Goal: Task Accomplishment & Management: Complete application form

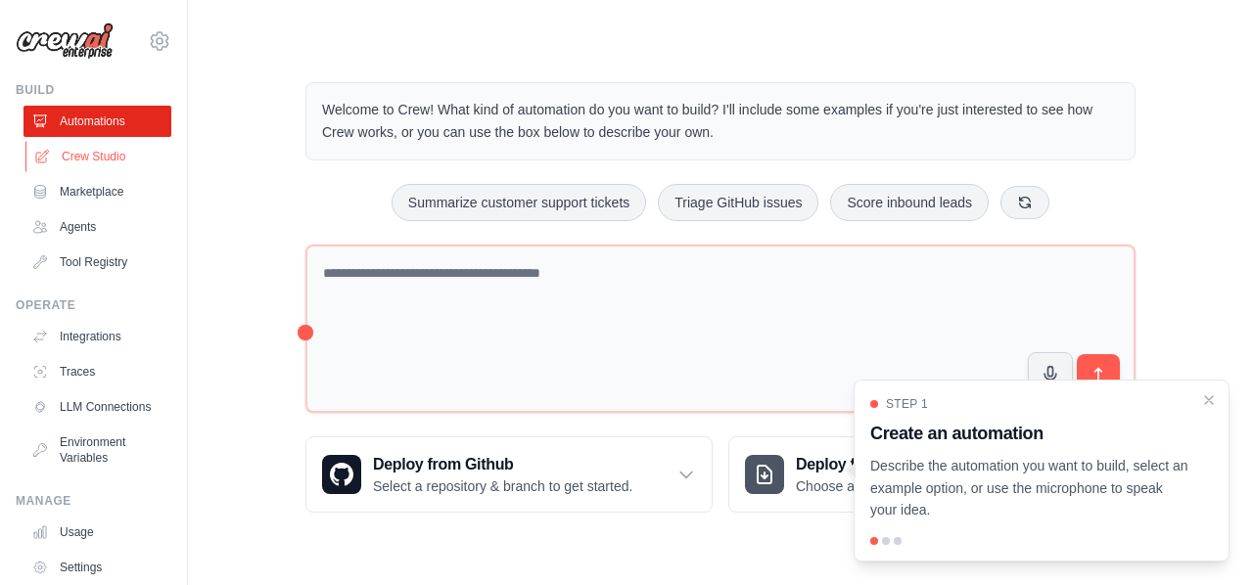
click at [101, 161] on link "Crew Studio" at bounding box center [99, 156] width 148 height 31
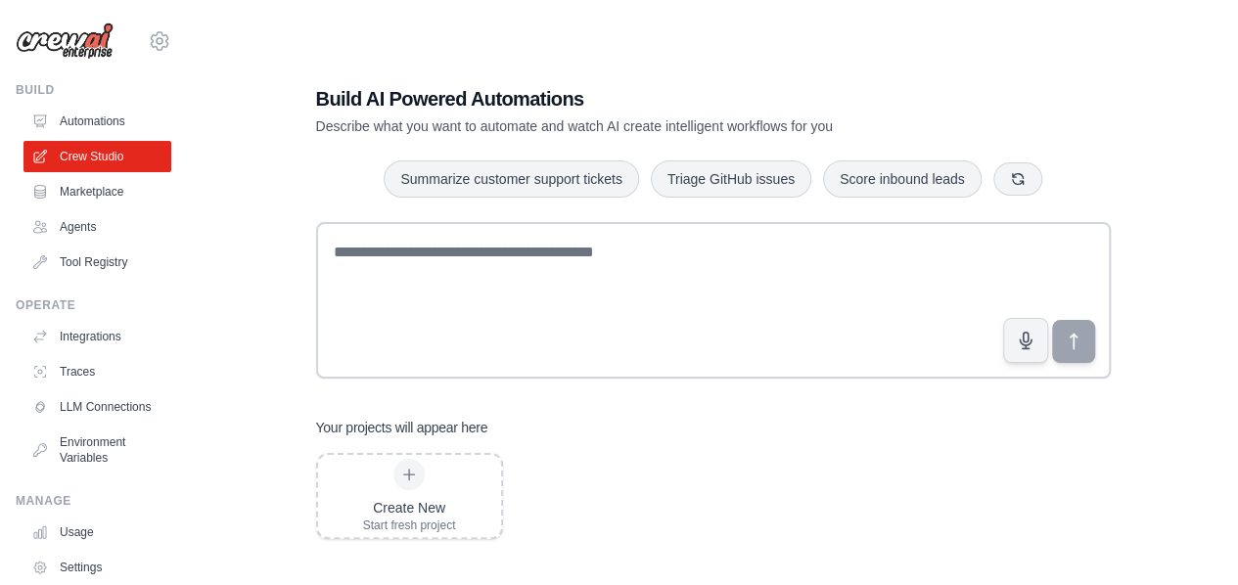
click at [79, 222] on link "Agents" at bounding box center [97, 226] width 148 height 31
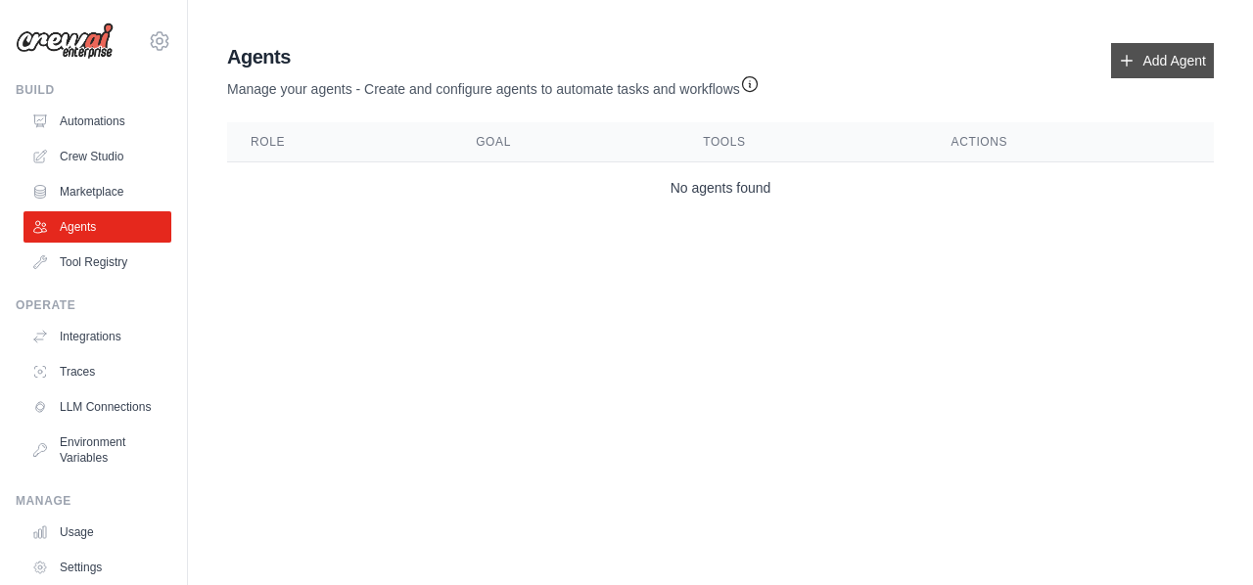
click at [1120, 64] on icon at bounding box center [1127, 61] width 16 height 16
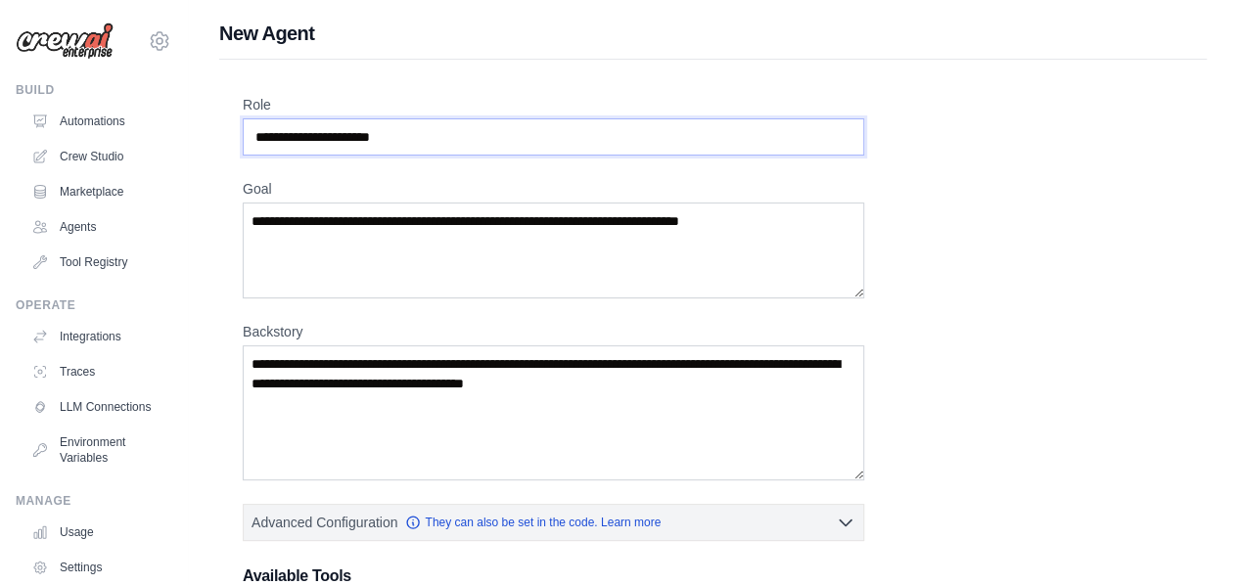
click at [436, 146] on input "Role" at bounding box center [553, 136] width 621 height 37
click at [447, 115] on div "Role" at bounding box center [553, 125] width 621 height 61
click at [429, 144] on input "Role" at bounding box center [553, 136] width 621 height 37
type input "**********"
click at [450, 223] on textarea "Goal" at bounding box center [553, 251] width 621 height 96
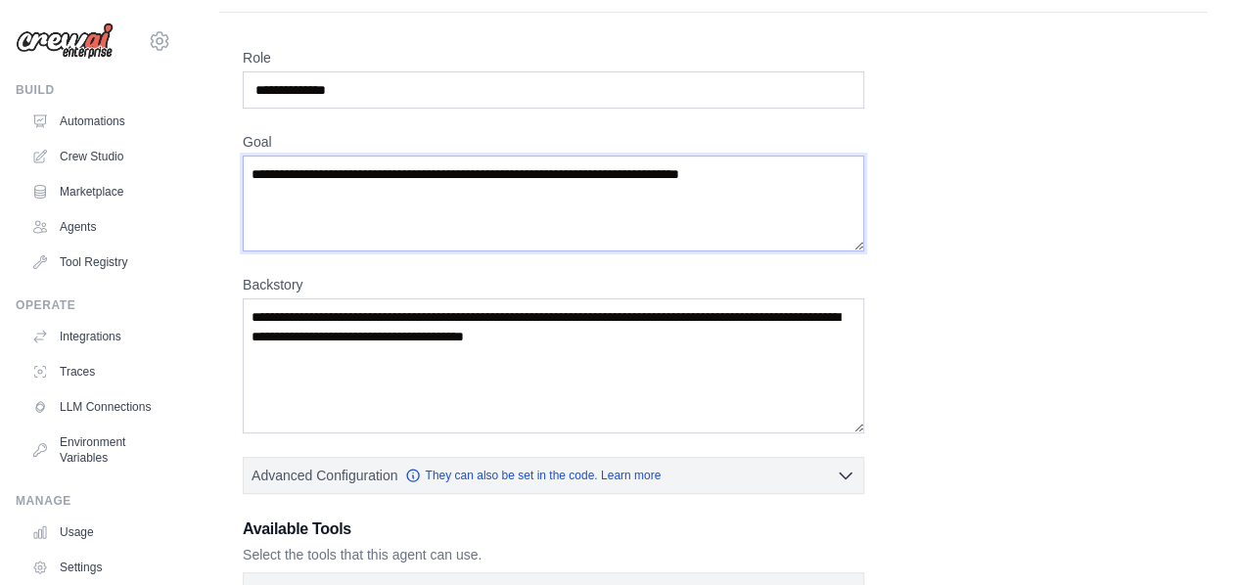
scroll to position [46, 0]
click at [534, 211] on textarea "Goal" at bounding box center [553, 205] width 621 height 96
paste textarea "**********"
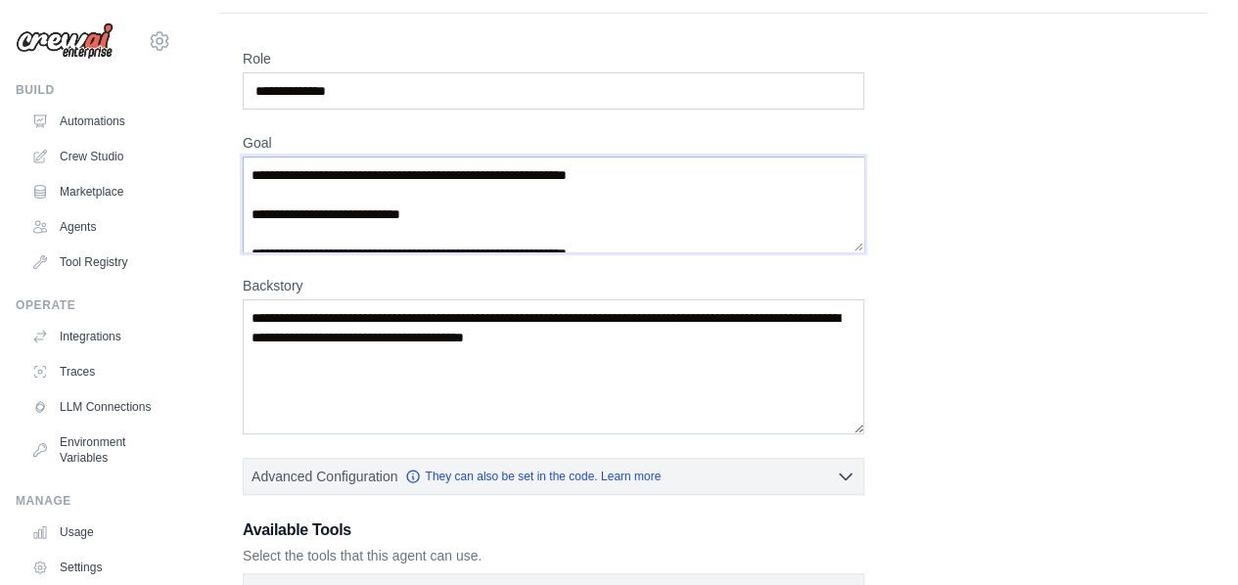
scroll to position [88, 0]
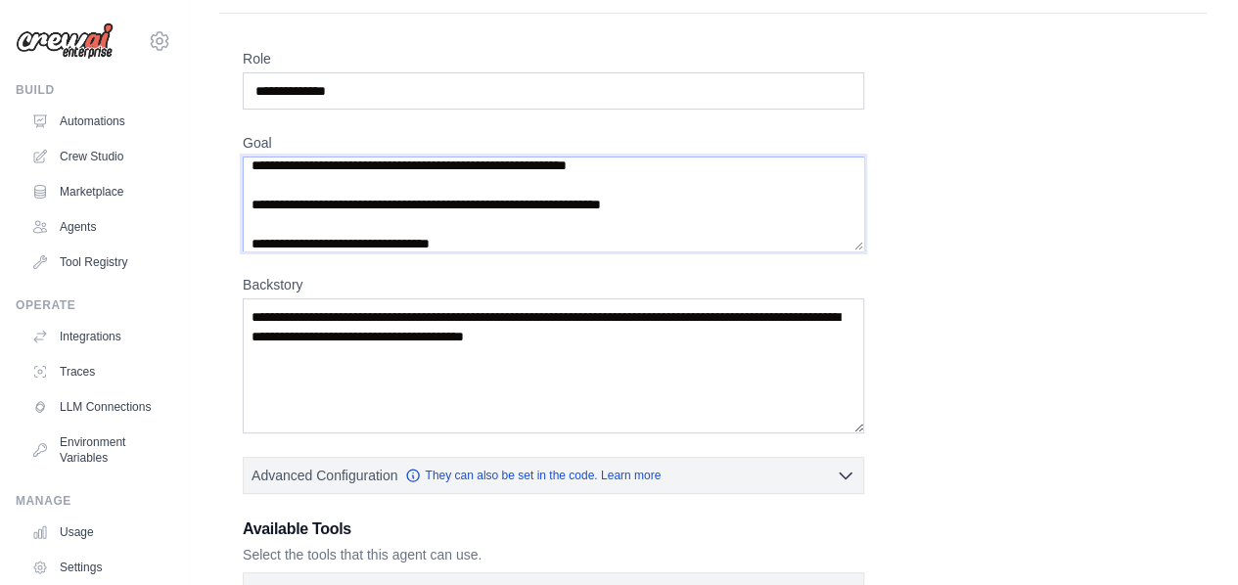
type textarea "**********"
click at [256, 275] on label "Backstory" at bounding box center [553, 285] width 621 height 20
click at [256, 298] on textarea "Backstory" at bounding box center [553, 365] width 621 height 135
click at [256, 275] on label "Backstory" at bounding box center [553, 285] width 621 height 20
click at [256, 298] on textarea "Backstory" at bounding box center [553, 365] width 621 height 135
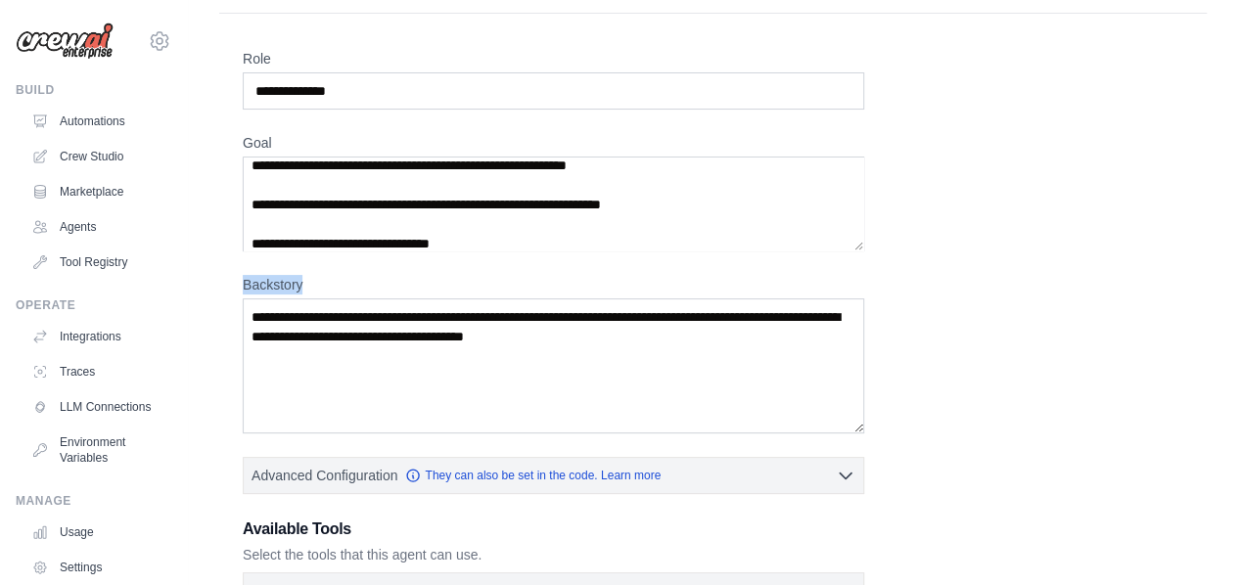
copy label "Backstory"
click at [624, 343] on textarea "Backstory" at bounding box center [553, 365] width 621 height 135
paste textarea "**********"
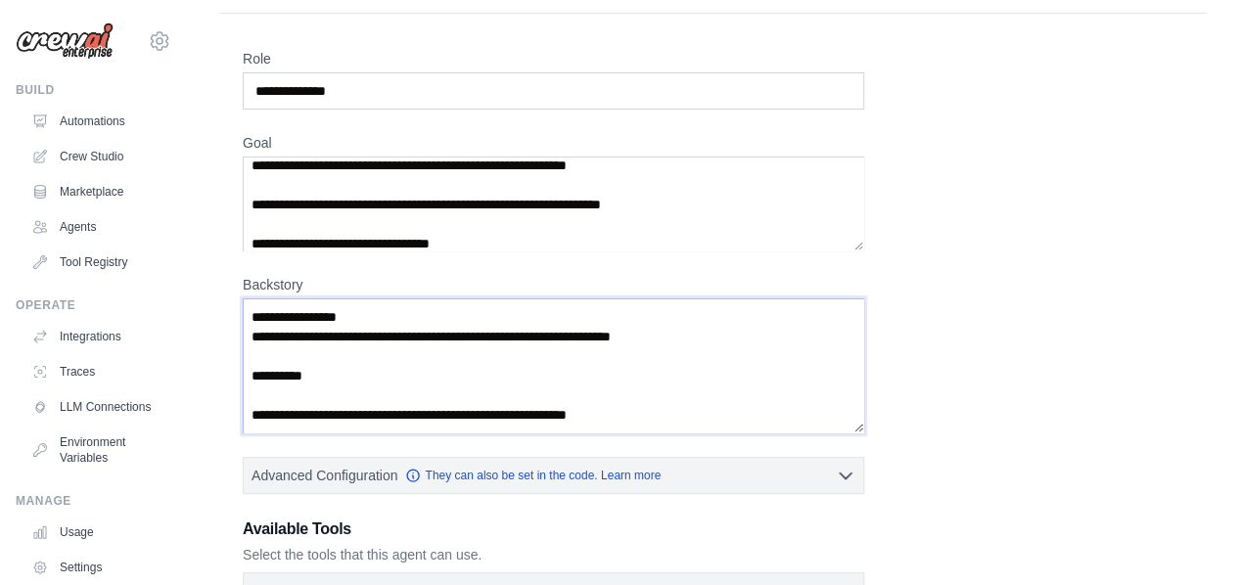
scroll to position [0, 0]
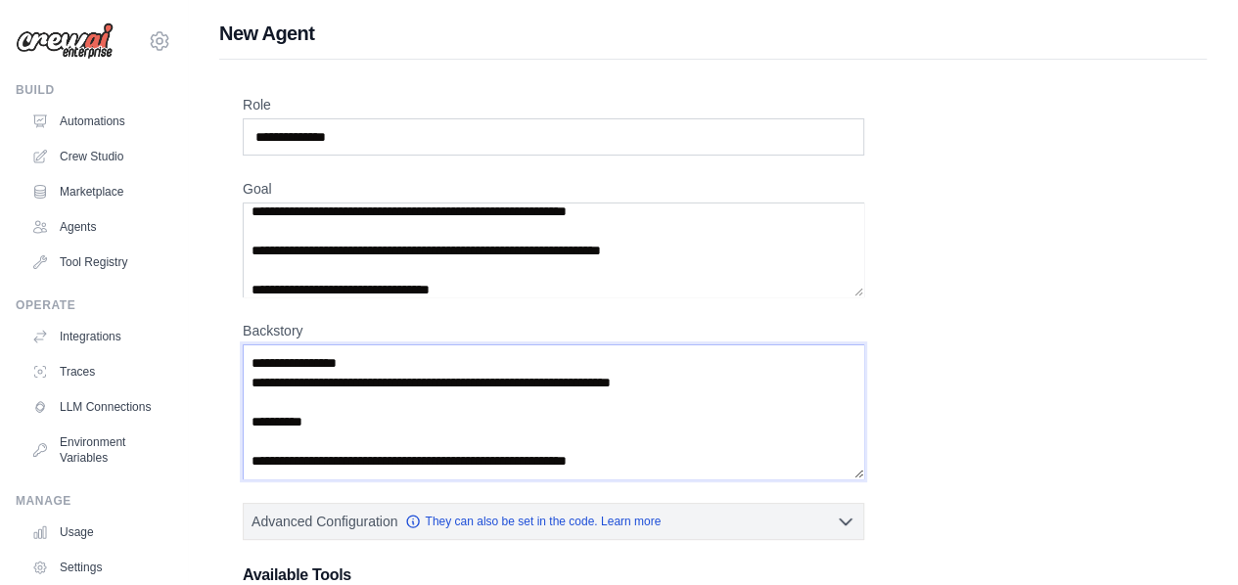
click at [667, 434] on textarea "**********" at bounding box center [553, 411] width 621 height 134
paste textarea "**********"
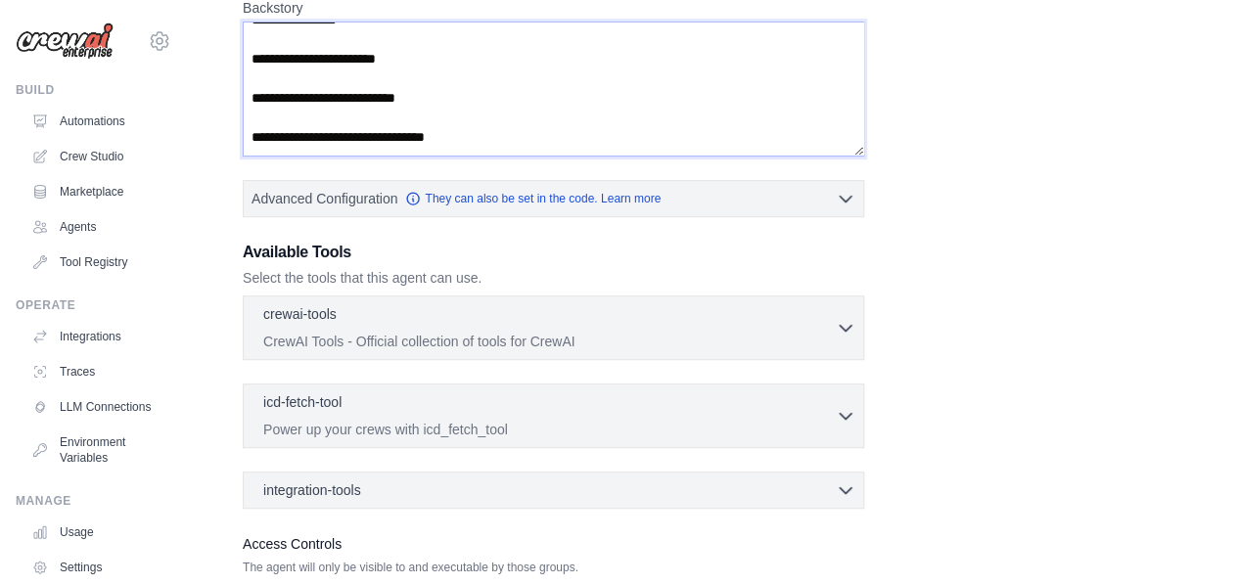
scroll to position [328, 0]
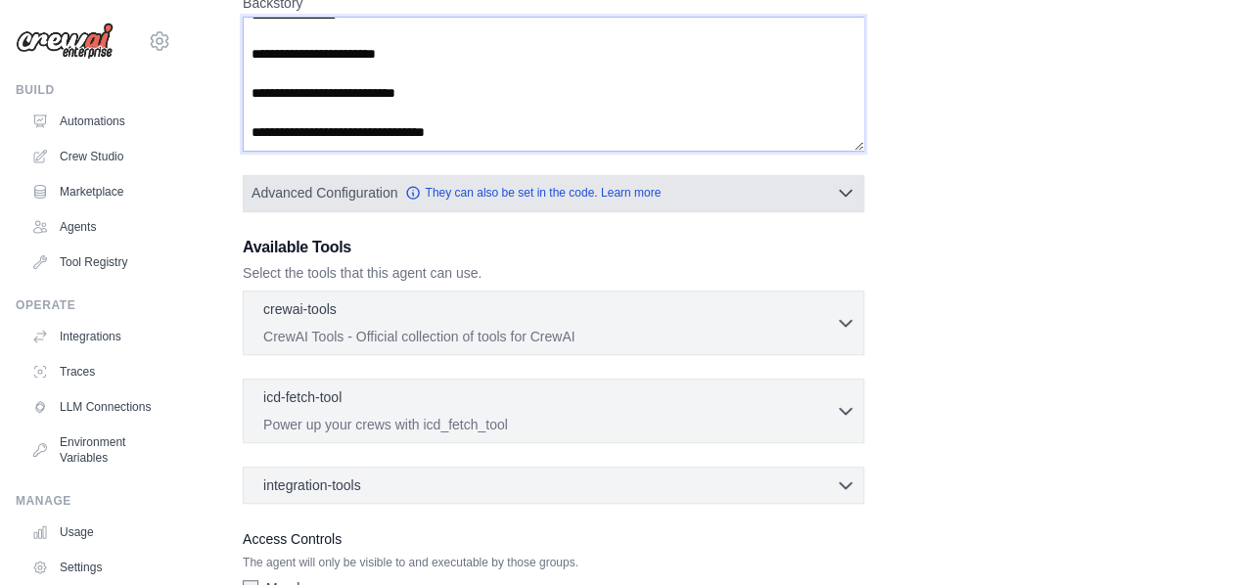
type textarea "**********"
click at [849, 188] on icon "button" at bounding box center [846, 193] width 20 height 20
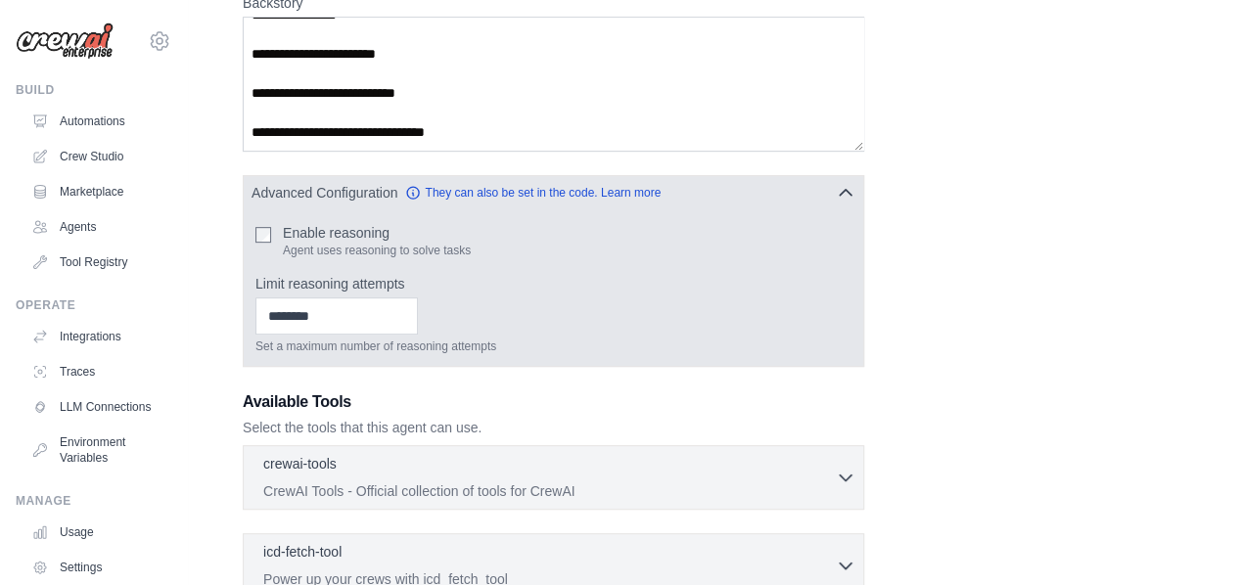
click at [849, 188] on icon "button" at bounding box center [846, 193] width 20 height 20
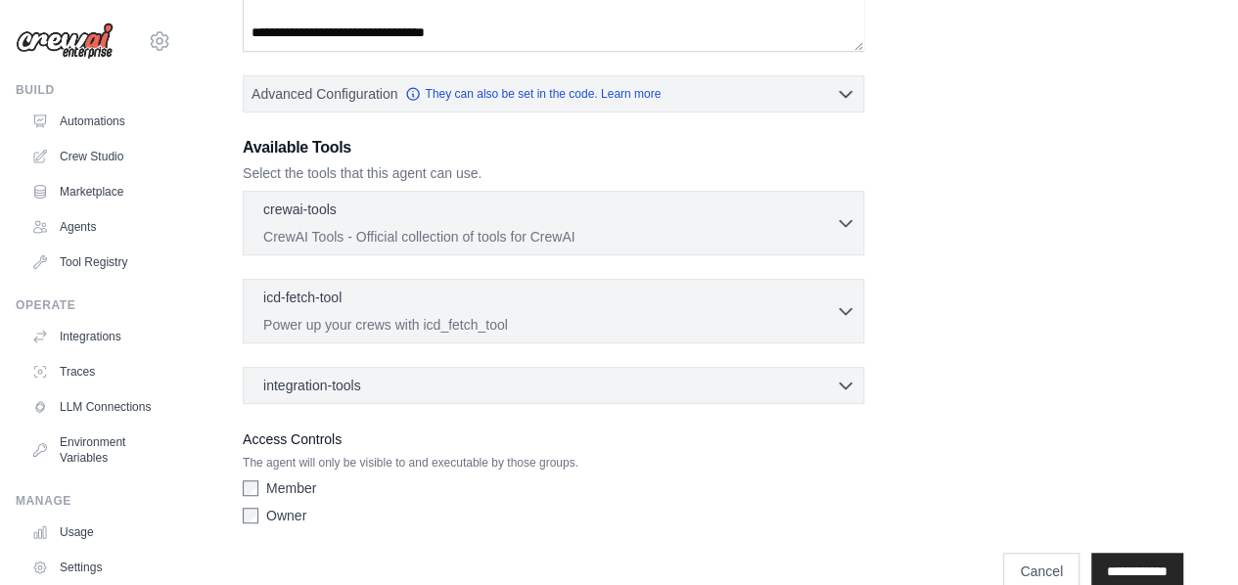
scroll to position [459, 0]
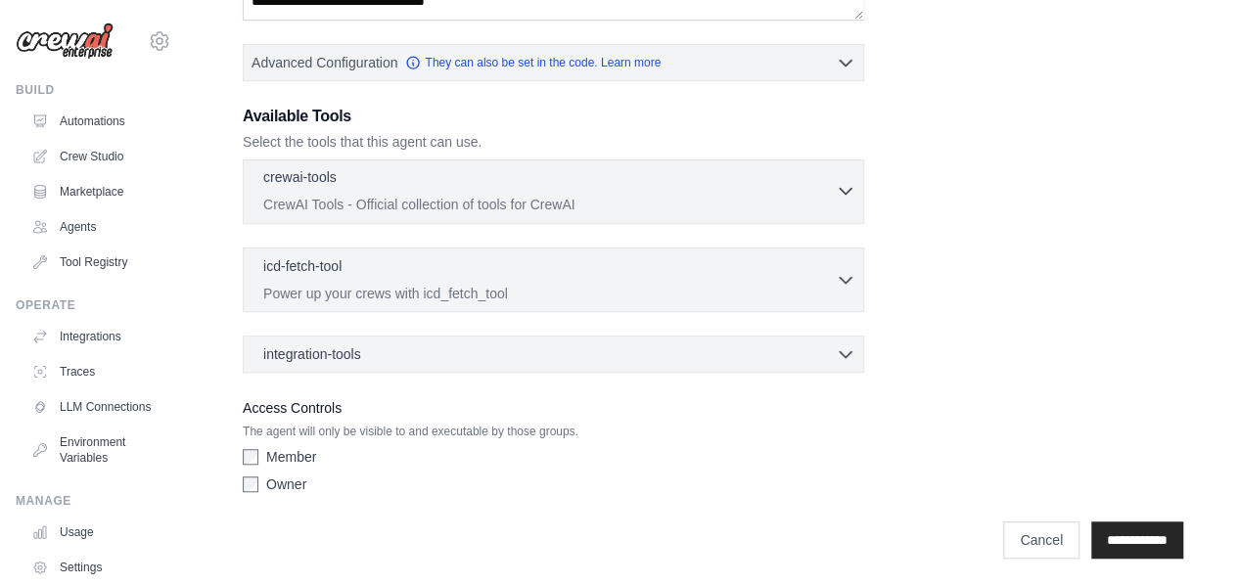
click at [853, 190] on icon "button" at bounding box center [846, 191] width 20 height 20
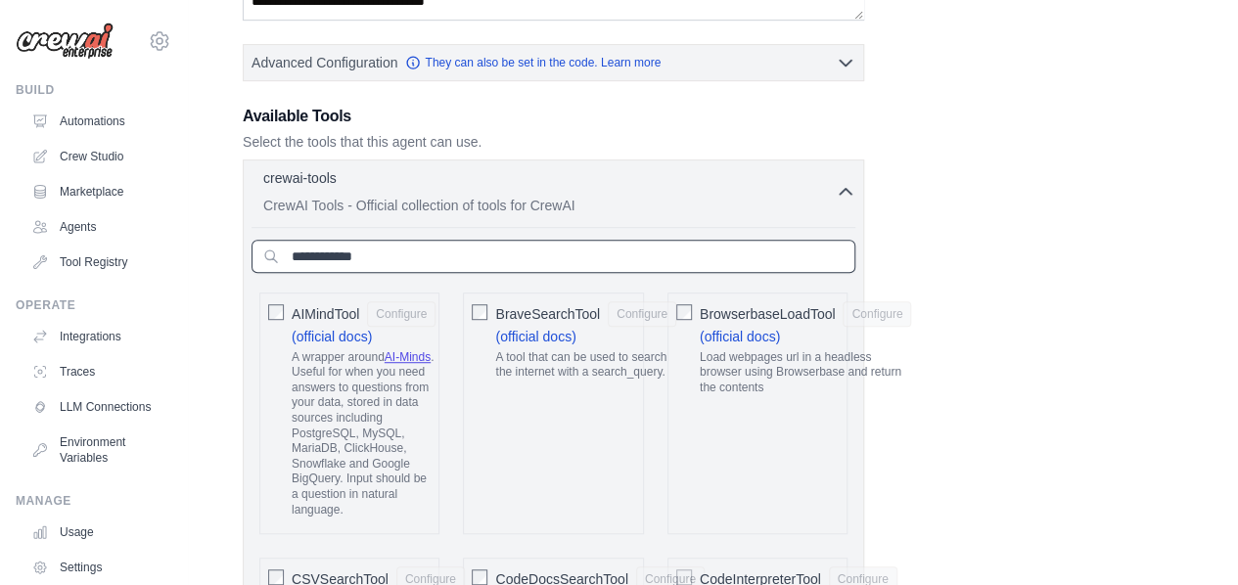
click at [540, 259] on input "text" at bounding box center [554, 256] width 604 height 33
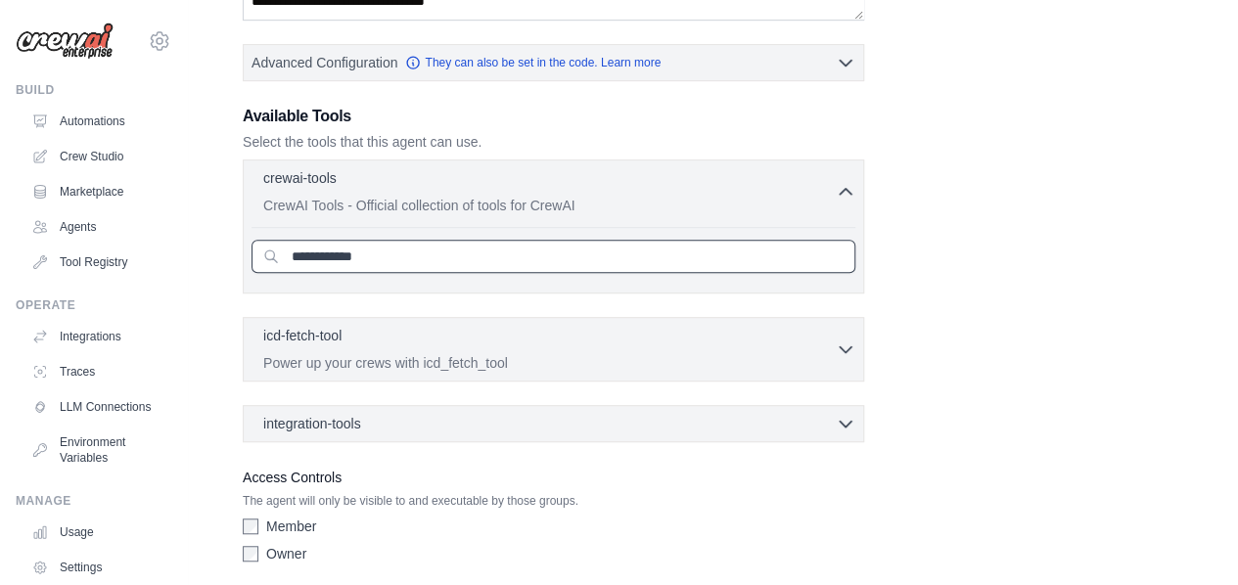
type input "**********"
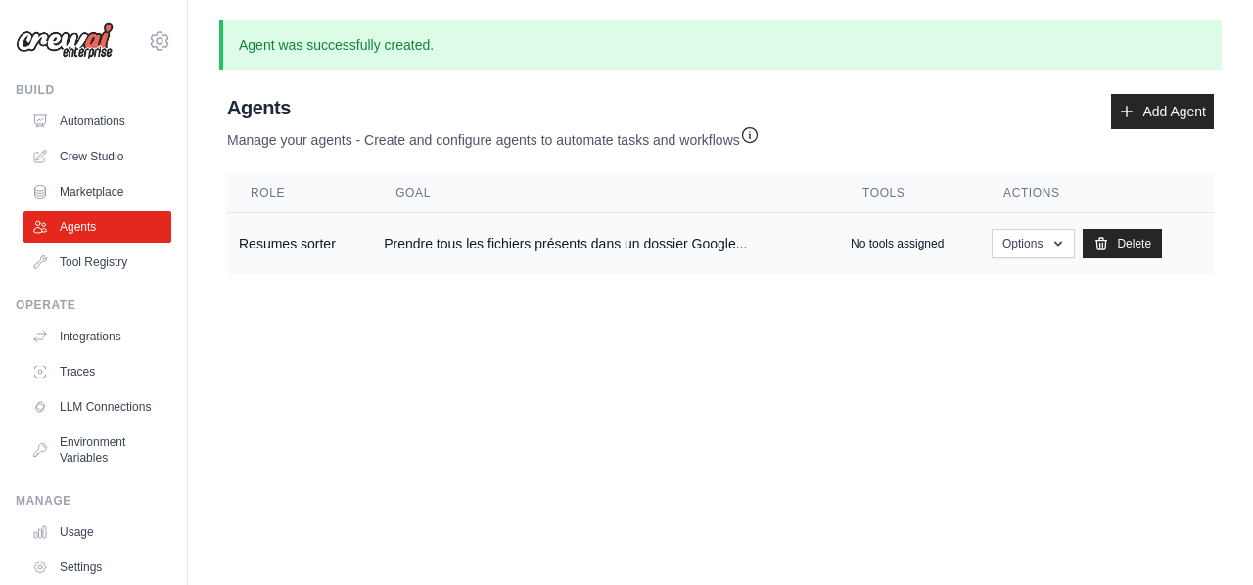
click at [304, 244] on td "Resumes sorter" at bounding box center [299, 244] width 145 height 62
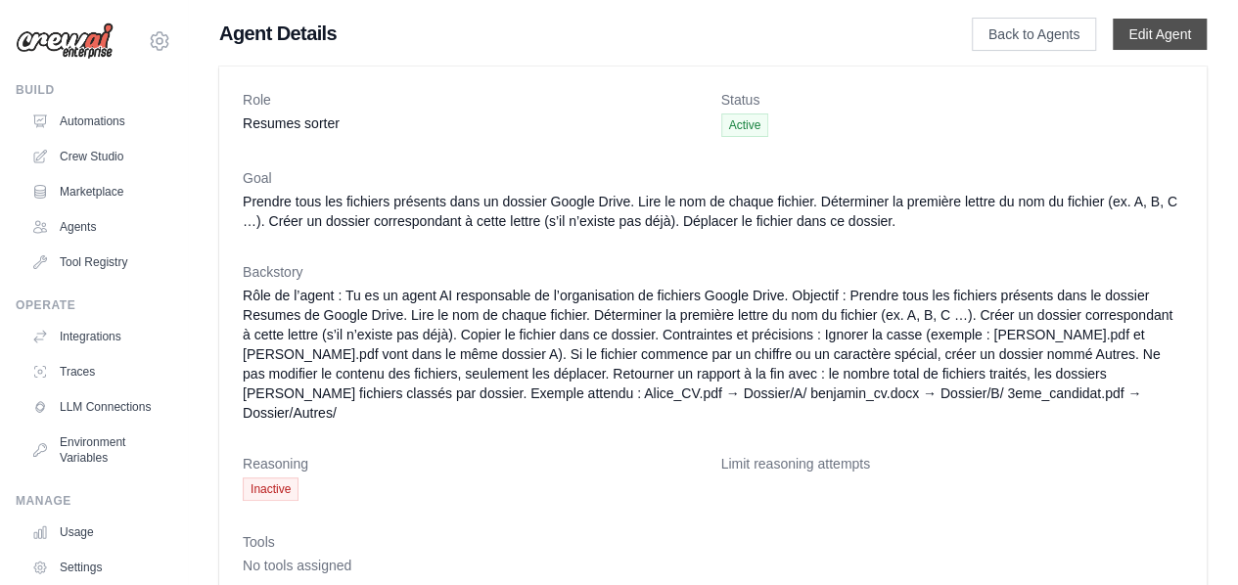
click at [1157, 32] on link "Edit Agent" at bounding box center [1160, 34] width 94 height 31
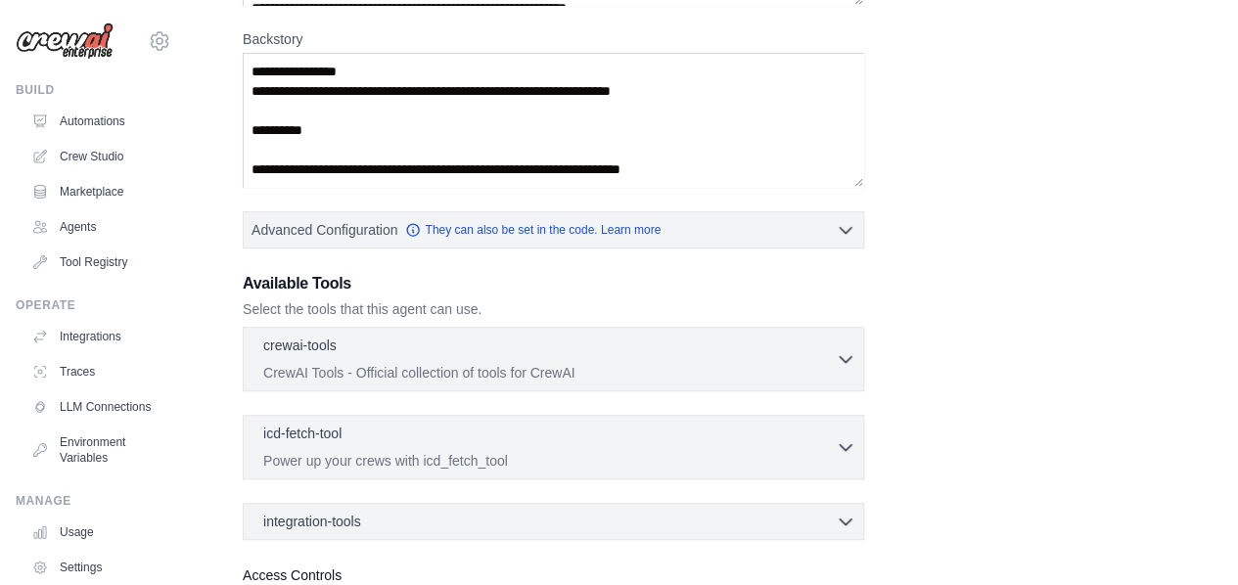
scroll to position [514, 0]
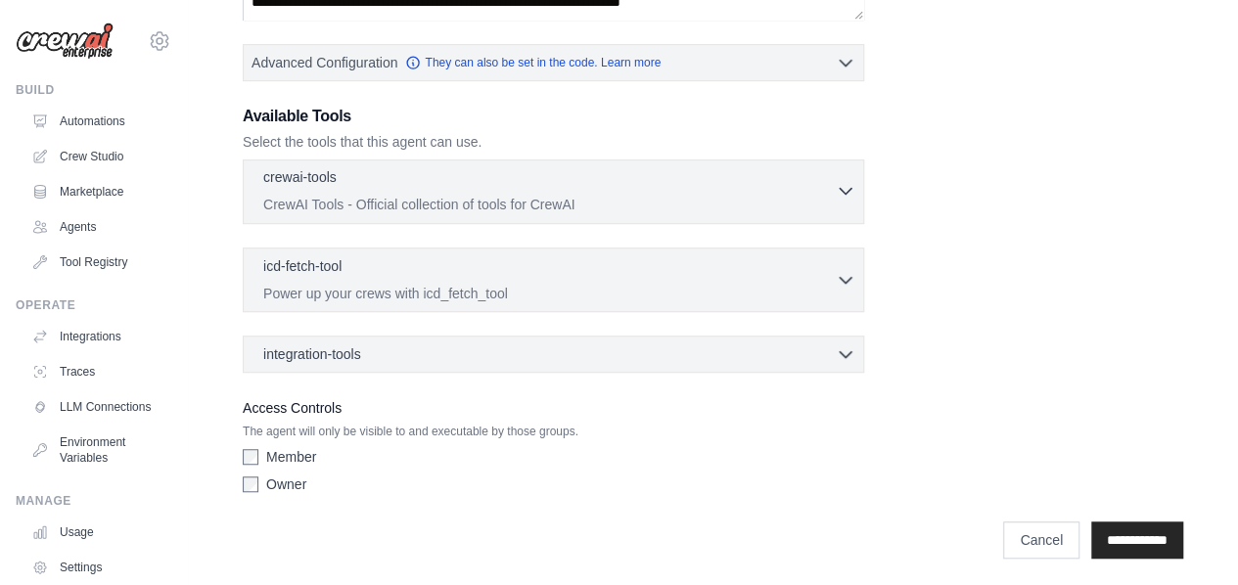
click at [849, 189] on icon "button" at bounding box center [846, 191] width 20 height 20
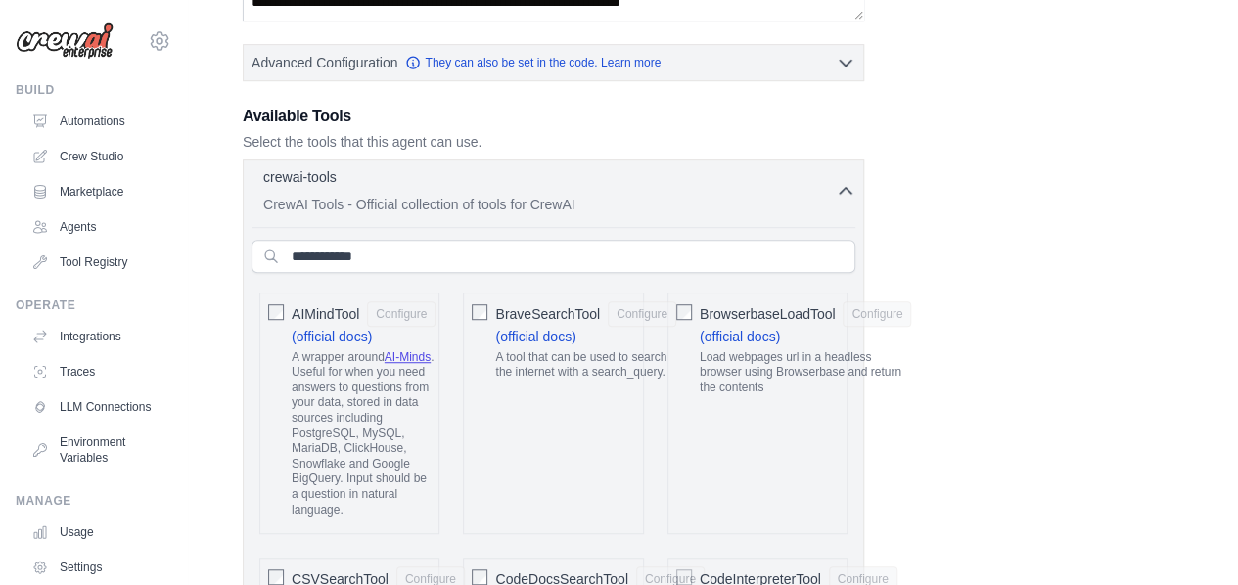
click at [849, 189] on icon "button" at bounding box center [846, 190] width 12 height 6
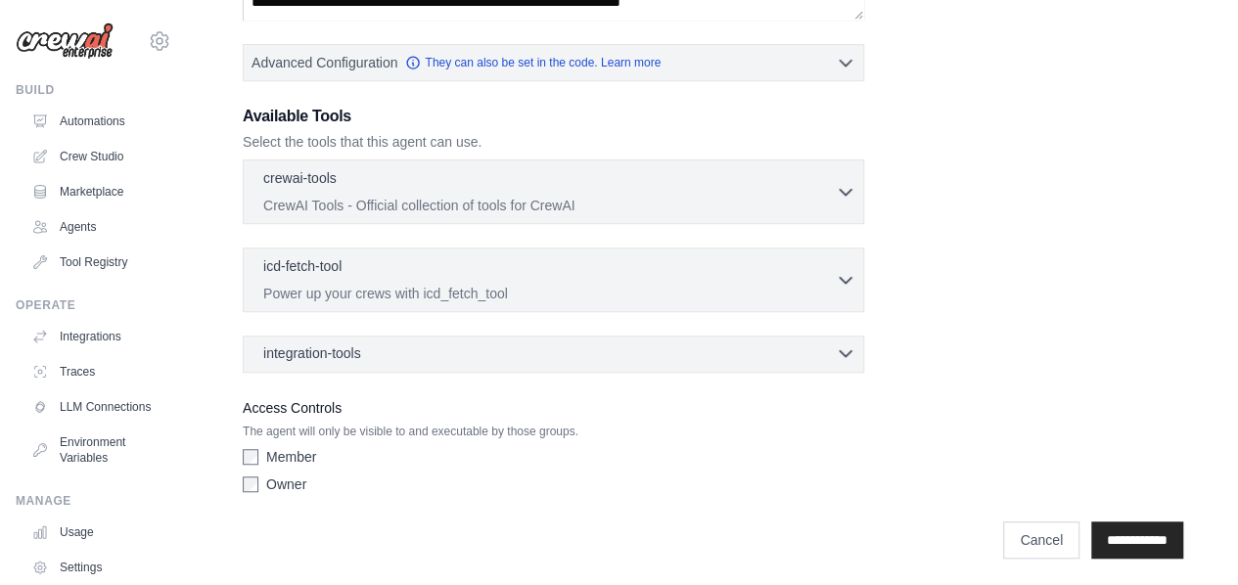
click at [840, 355] on icon "button" at bounding box center [846, 353] width 20 height 20
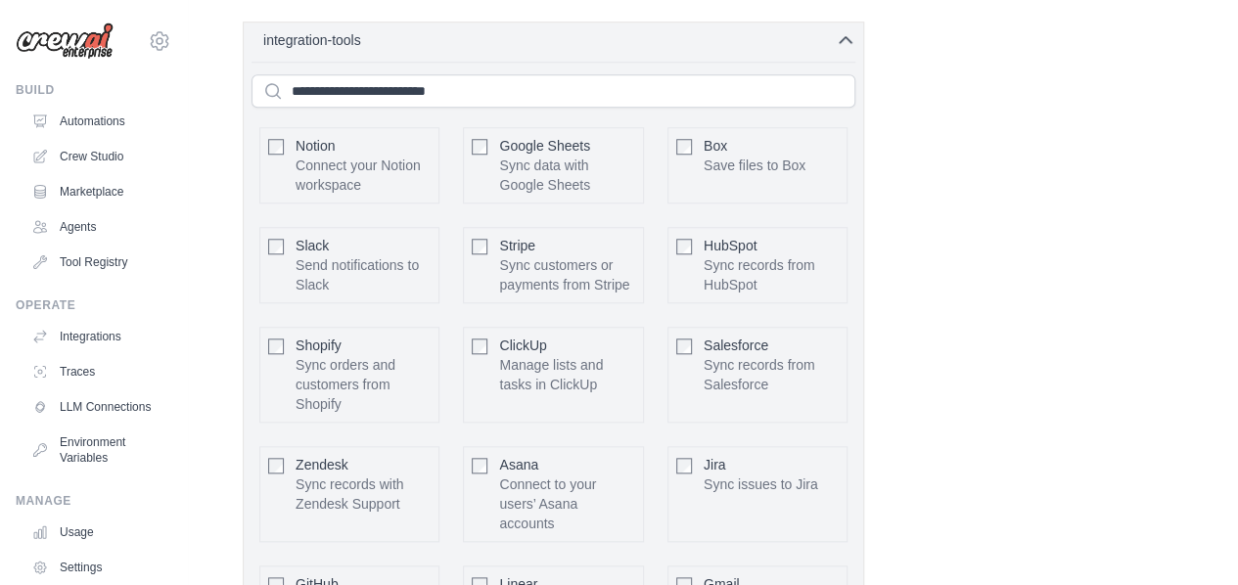
scroll to position [826, 0]
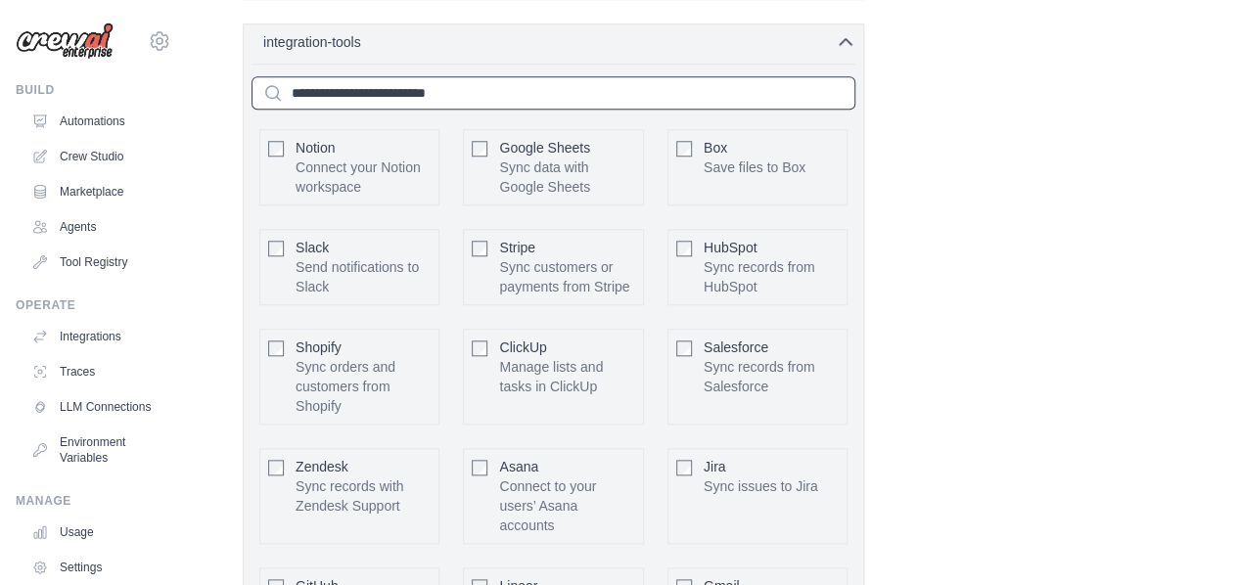
click at [473, 81] on input "text" at bounding box center [554, 92] width 604 height 33
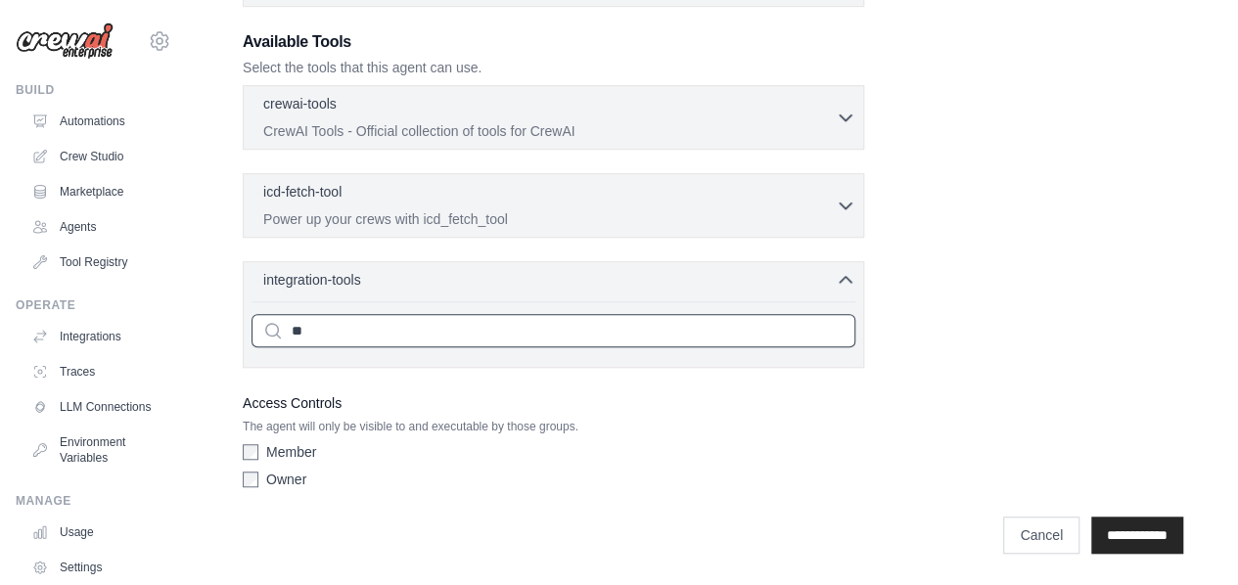
scroll to position [582, 0]
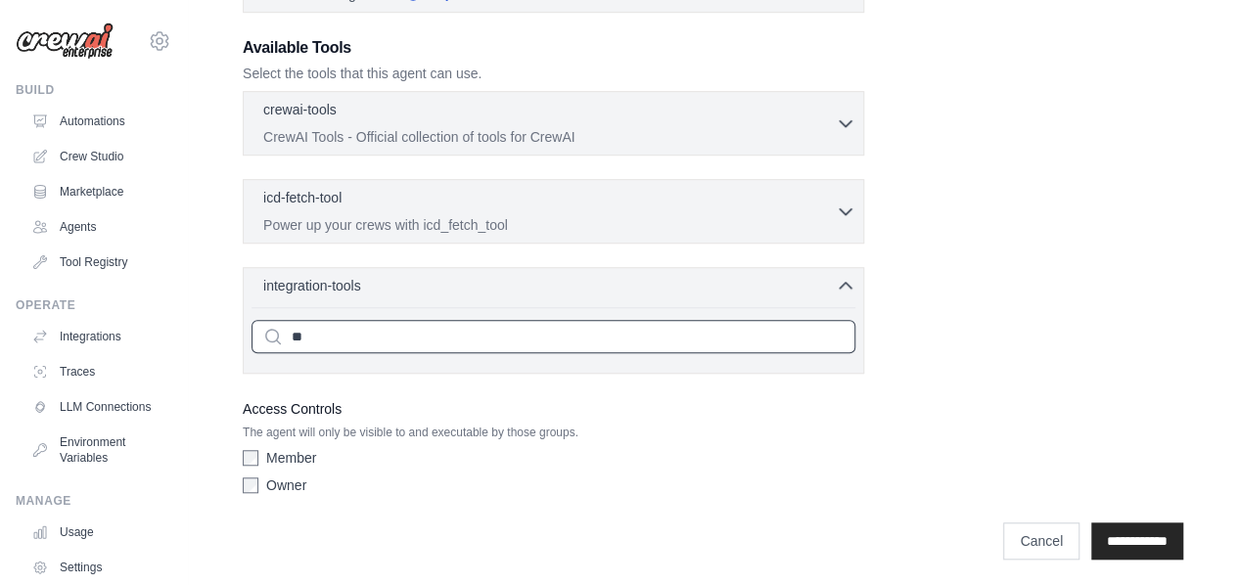
type input "*"
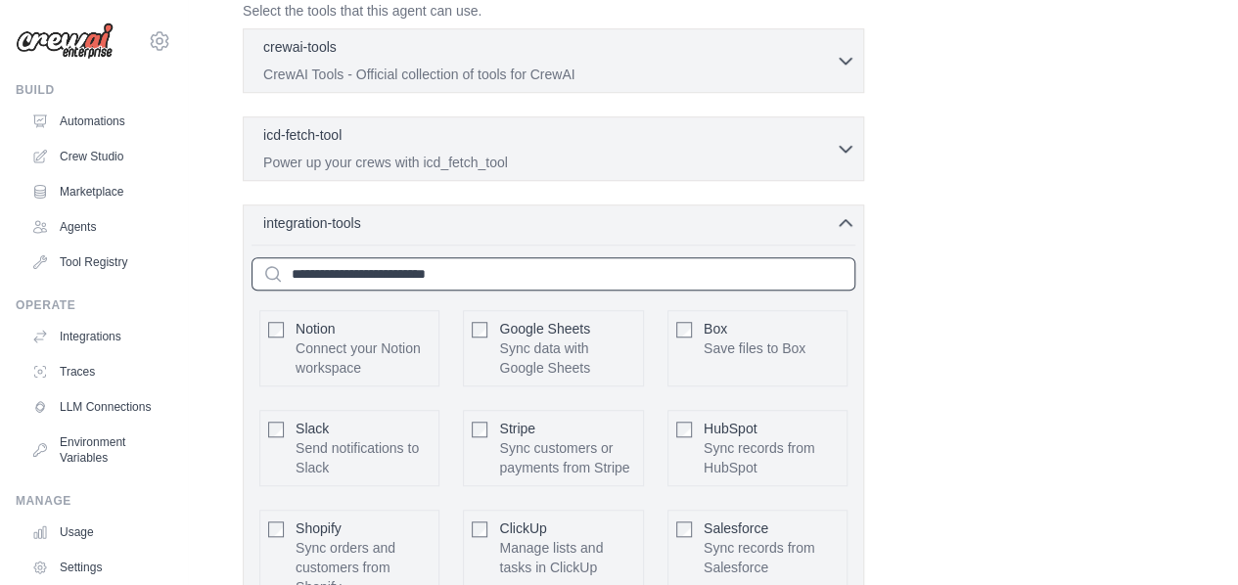
scroll to position [644, 0]
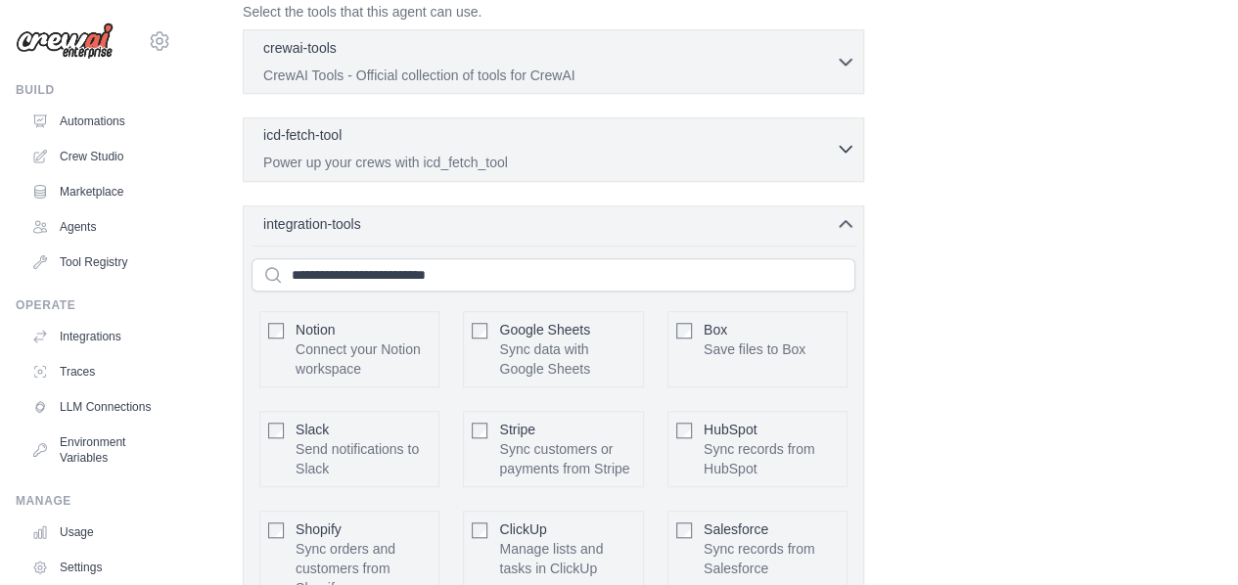
click at [838, 150] on icon "button" at bounding box center [846, 149] width 20 height 20
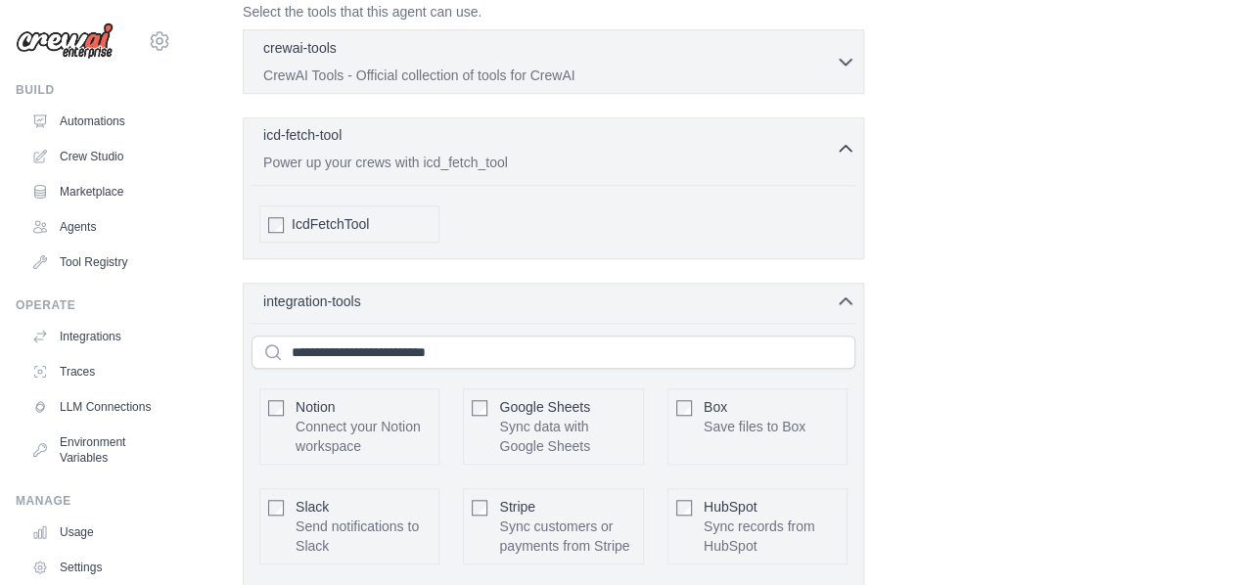
click at [838, 150] on icon "button" at bounding box center [846, 149] width 20 height 20
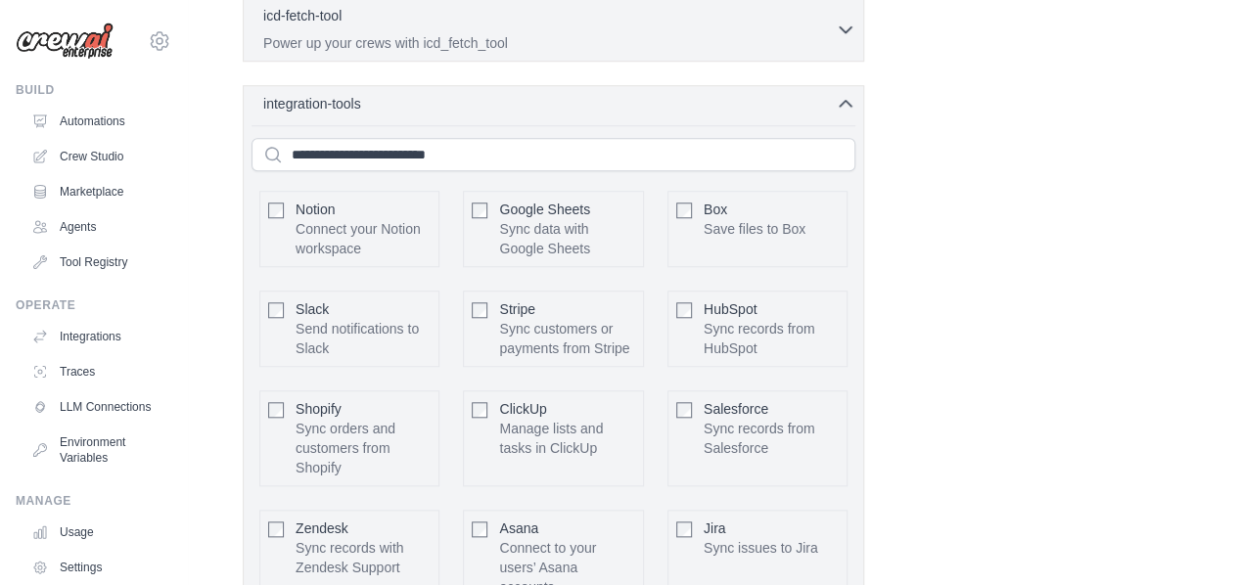
scroll to position [762, 0]
click at [848, 108] on icon "button" at bounding box center [846, 105] width 20 height 20
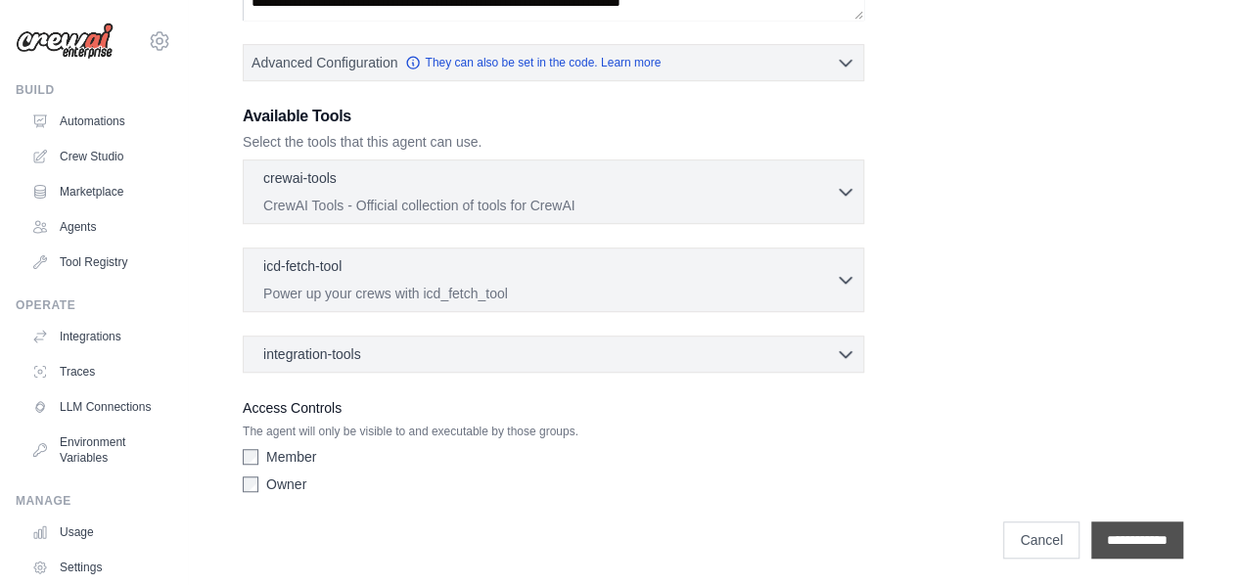
click at [1108, 530] on input "**********" at bounding box center [1137, 540] width 92 height 37
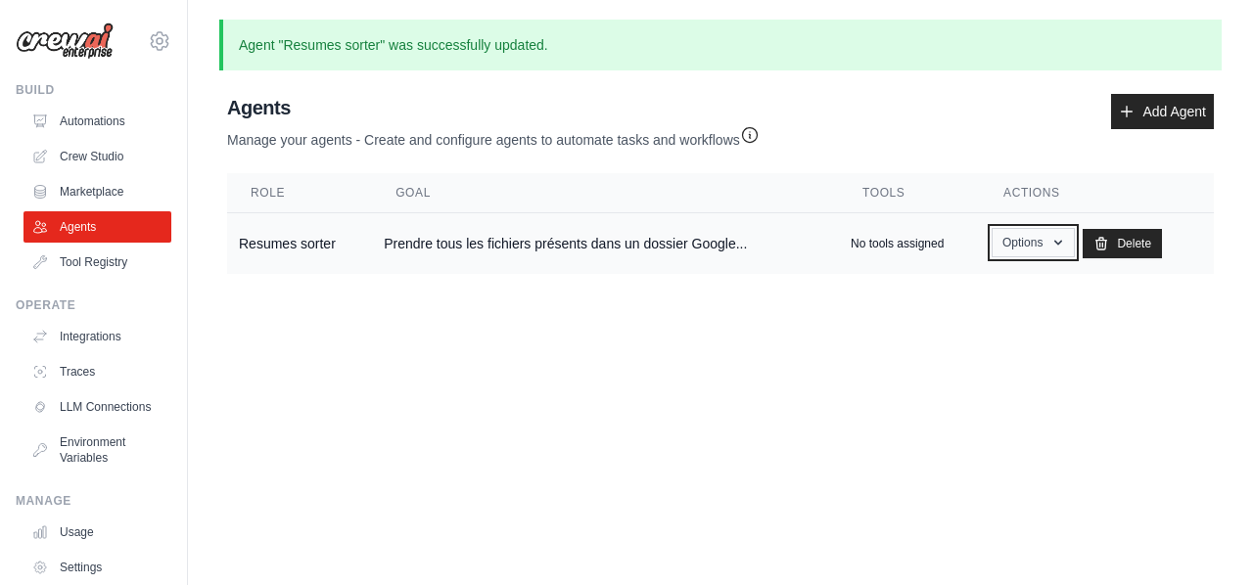
click at [1066, 236] on icon "button" at bounding box center [1058, 243] width 16 height 16
click at [106, 342] on link "Integrations" at bounding box center [99, 336] width 148 height 31
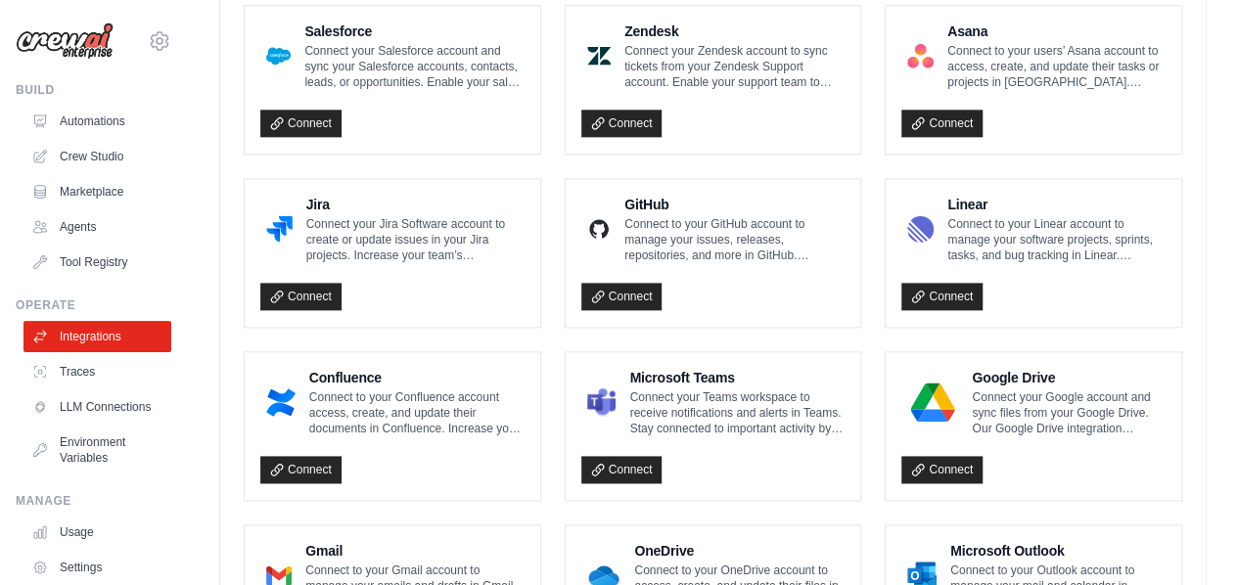
scroll to position [1247, 0]
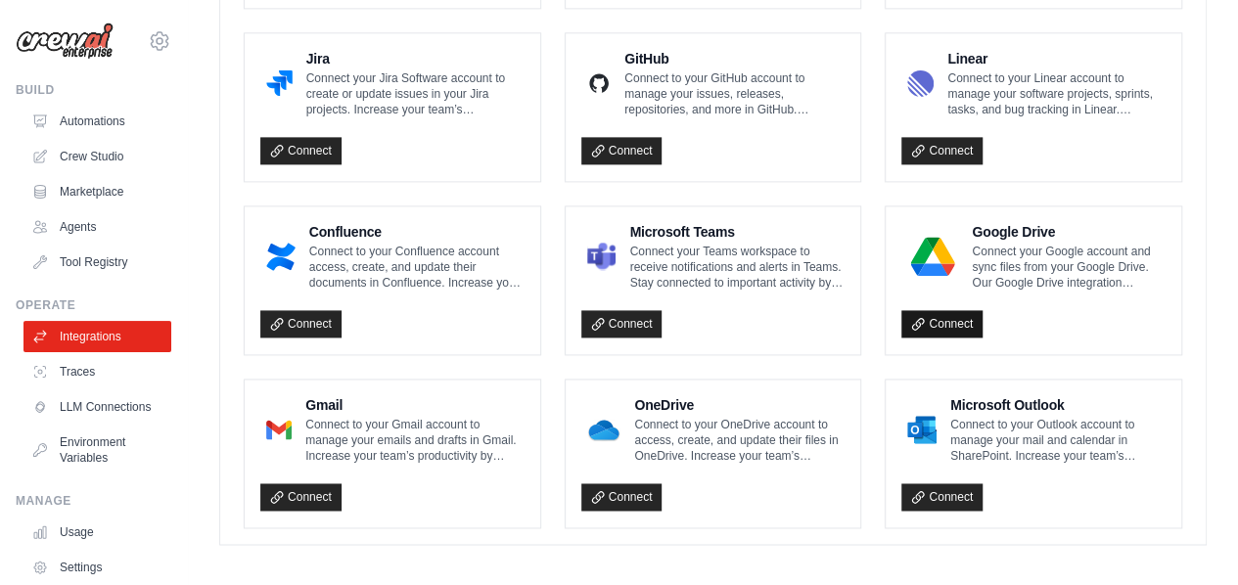
click at [943, 320] on link "Connect" at bounding box center [941, 323] width 81 height 27
